Goal: Task Accomplishment & Management: Use online tool/utility

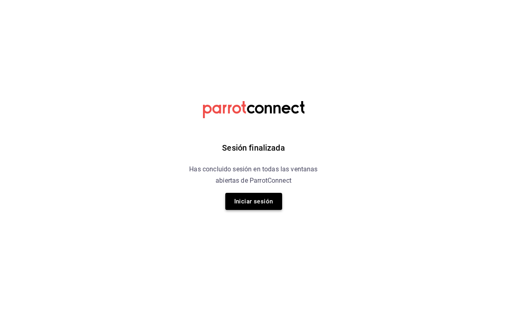
click at [253, 204] on button "Iniciar sesión" at bounding box center [253, 201] width 57 height 17
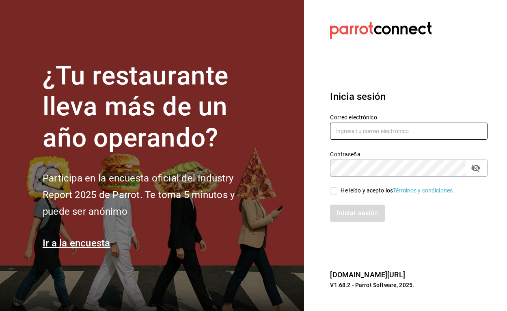
type input "[EMAIL_ADDRESS][DOMAIN_NAME]"
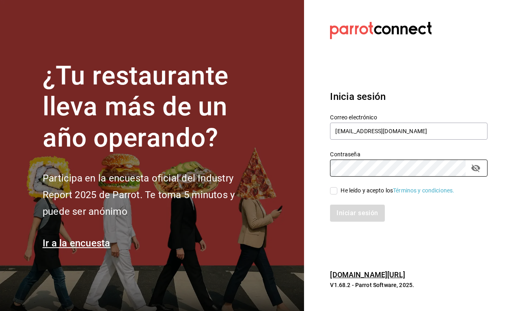
click at [331, 190] on input "He leído y acepto los Términos y condiciones." at bounding box center [333, 190] width 7 height 7
checkbox input "true"
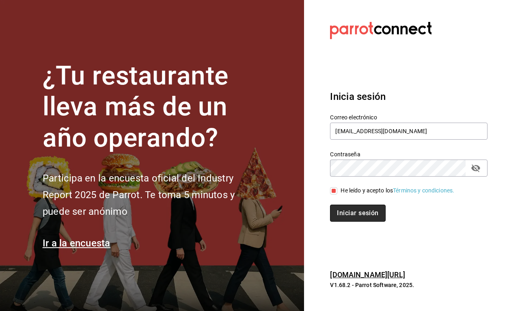
click at [340, 216] on button "Iniciar sesión" at bounding box center [357, 213] width 55 height 17
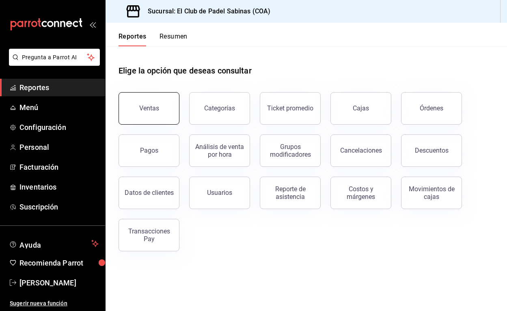
click at [172, 104] on button "Ventas" at bounding box center [149, 108] width 61 height 32
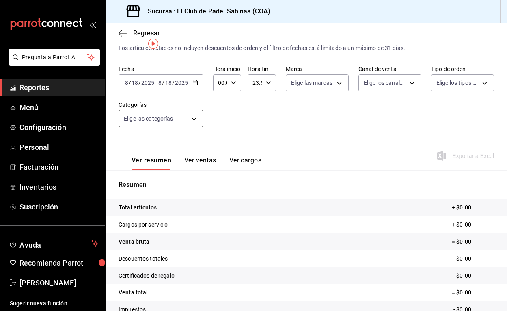
scroll to position [20, 0]
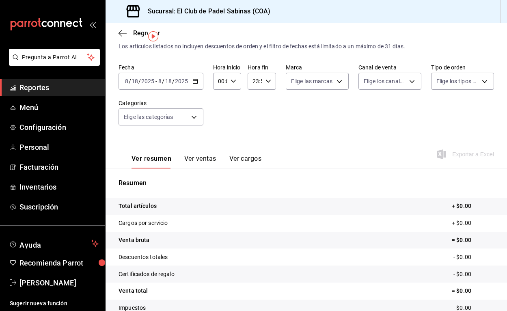
click at [181, 85] on div "2025-08-18 8 / 18 / 2025 - 2025-08-18 8 / 18 / 2025" at bounding box center [161, 81] width 85 height 17
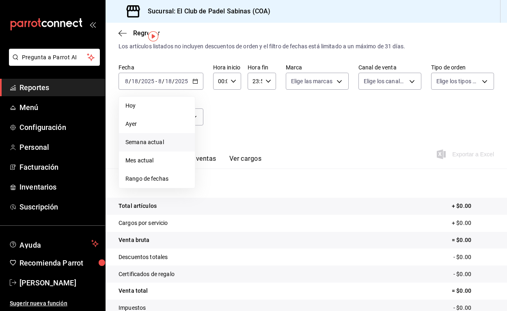
click at [172, 145] on span "Semana actual" at bounding box center [156, 142] width 63 height 9
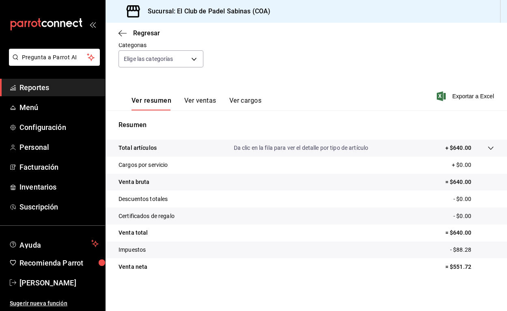
scroll to position [78, 0]
click at [194, 98] on button "Ver ventas" at bounding box center [200, 104] width 32 height 14
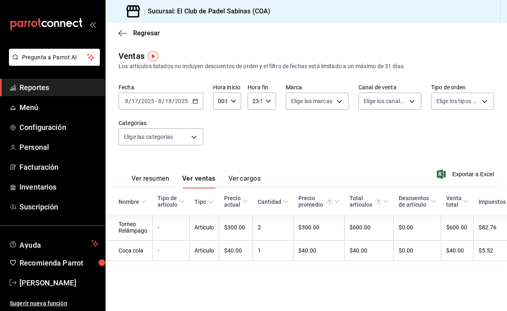
click at [181, 105] on div "2025-08-17 8 / 17 / 2025 - 2025-08-18 8 / 18 / 2025" at bounding box center [161, 101] width 85 height 17
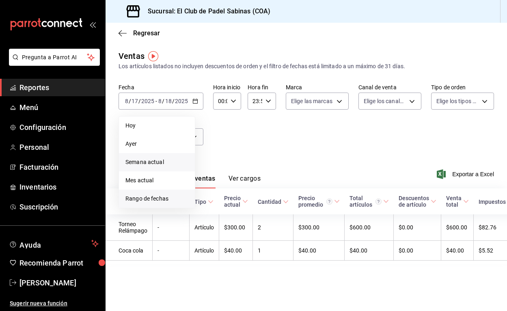
click at [165, 201] on span "Rango de fechas" at bounding box center [156, 198] width 63 height 9
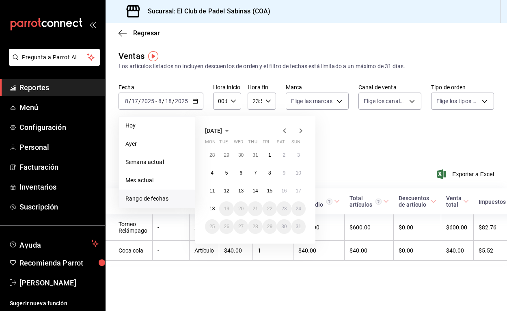
click at [288, 131] on icon "button" at bounding box center [285, 131] width 10 height 10
click at [210, 225] on abbr "28" at bounding box center [212, 227] width 5 height 6
click at [300, 131] on icon "button" at bounding box center [301, 131] width 10 height 10
click at [209, 160] on button "28" at bounding box center [212, 155] width 14 height 15
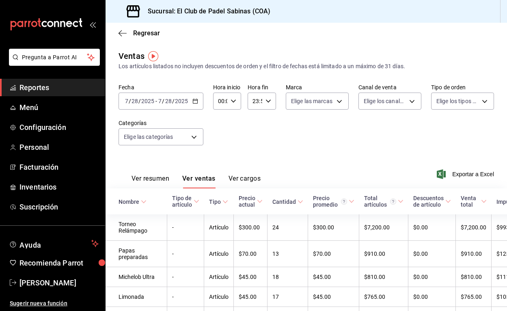
click at [186, 106] on div "2025-07-28 7 / 28 / 2025 - 2025-07-28 7 / 28 / 2025" at bounding box center [161, 101] width 85 height 17
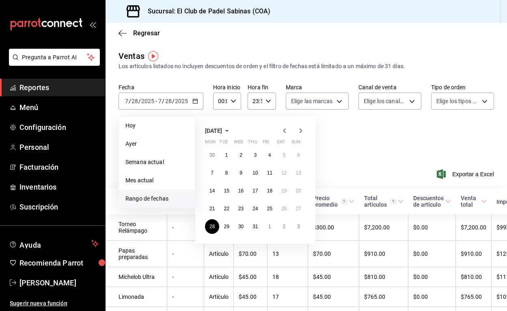
click at [301, 133] on icon "button" at bounding box center [301, 131] width 10 height 10
click at [300, 157] on button "3" at bounding box center [299, 155] width 14 height 15
click at [210, 157] on abbr "28" at bounding box center [212, 155] width 5 height 6
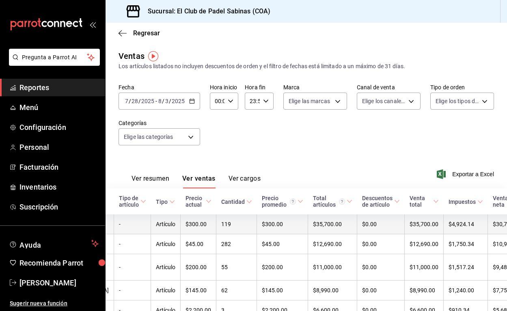
click at [224, 231] on td "119" at bounding box center [236, 224] width 41 height 20
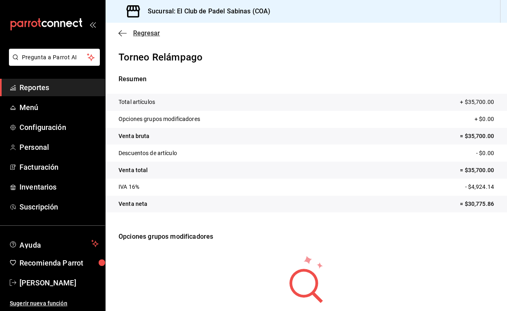
click at [147, 32] on span "Regresar" at bounding box center [146, 33] width 27 height 8
